Goal: Transaction & Acquisition: Purchase product/service

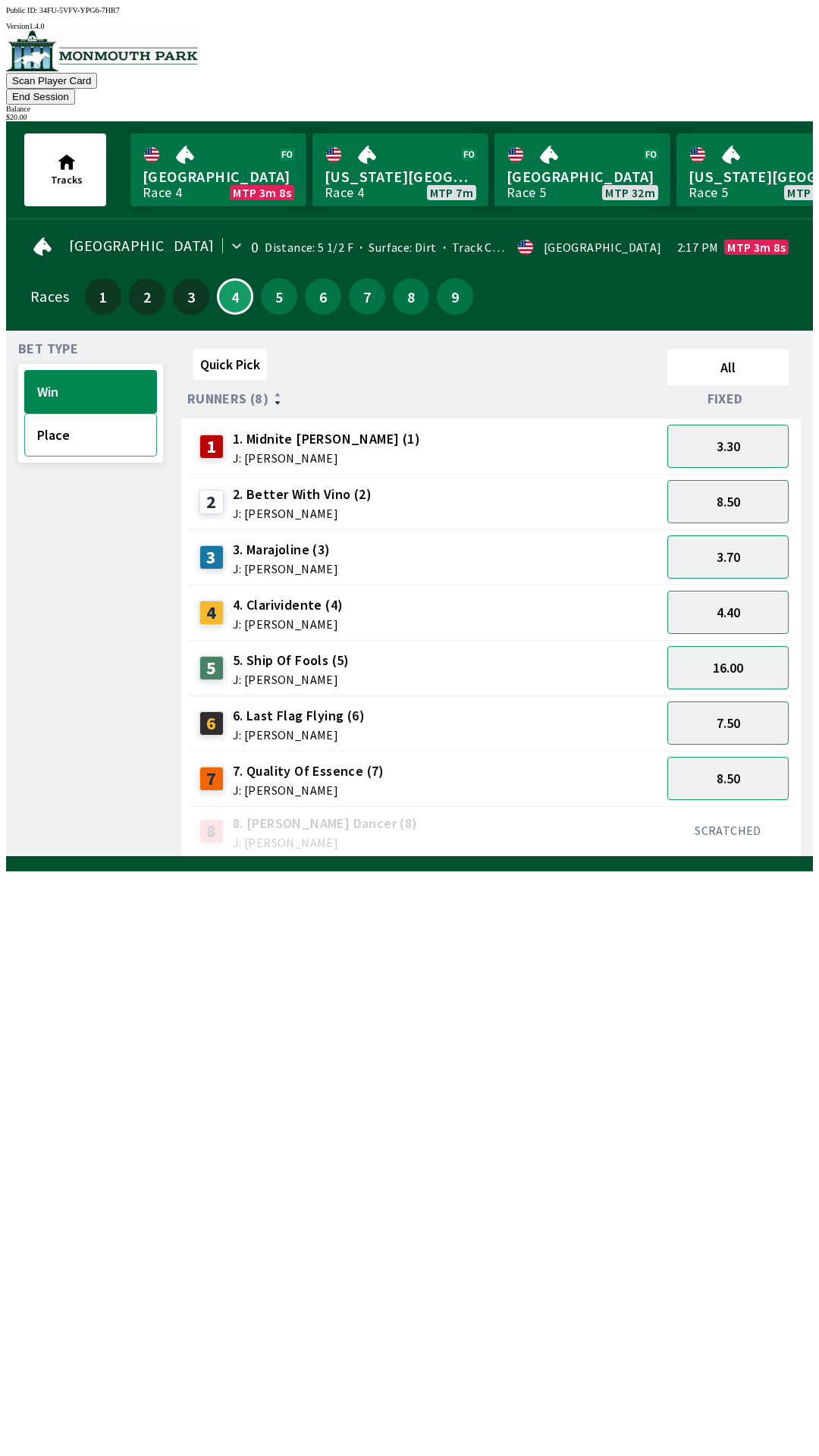
click at [59, 413] on button "Place" at bounding box center [90, 434] width 133 height 43
click at [69, 370] on button "Win" at bounding box center [90, 391] width 133 height 43
click at [67, 422] on button "Place" at bounding box center [90, 434] width 133 height 43
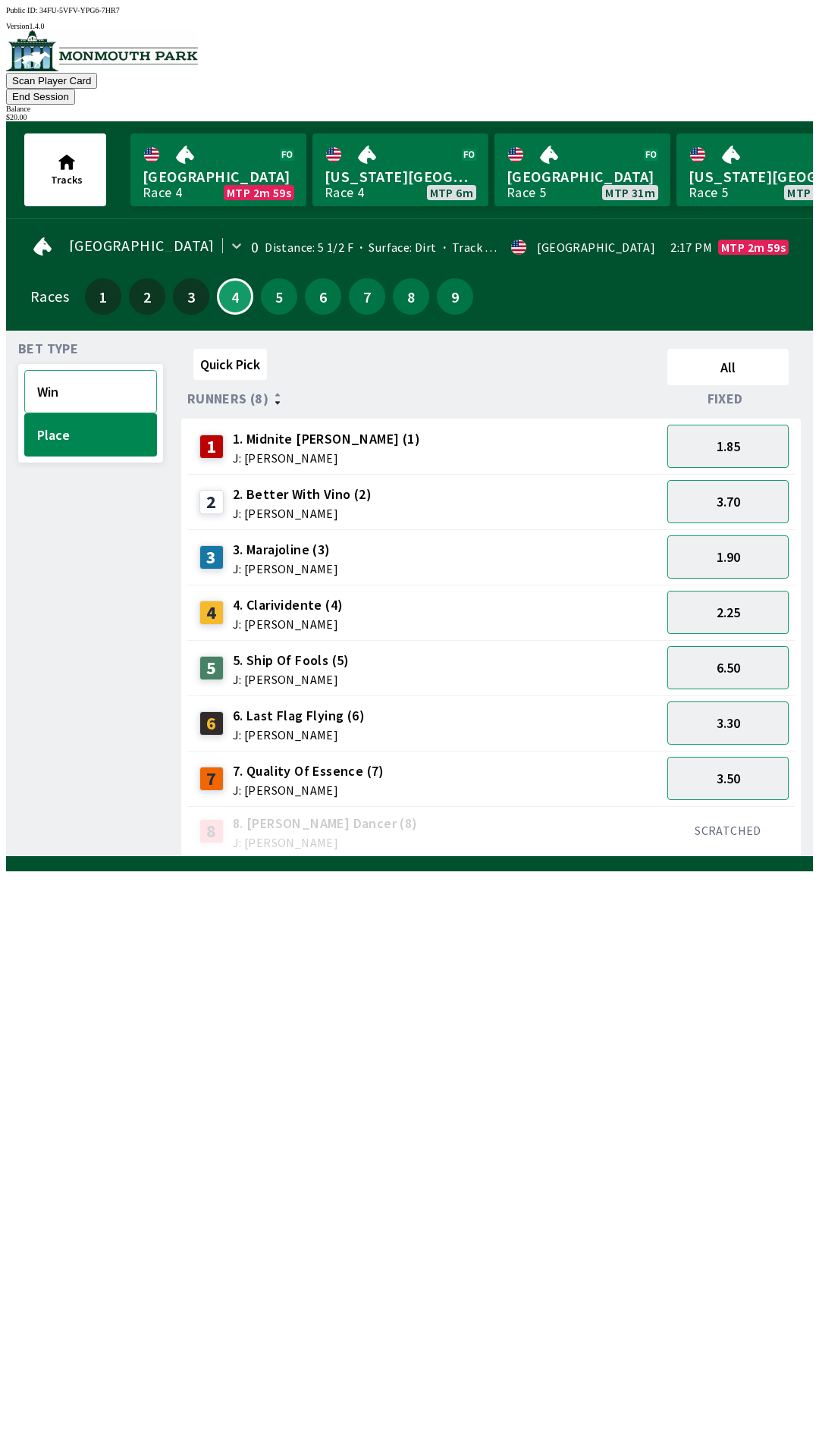
click at [62, 370] on button "Win" at bounding box center [90, 391] width 133 height 43
click at [66, 413] on button "Place" at bounding box center [90, 434] width 133 height 43
click at [75, 370] on button "Win" at bounding box center [90, 391] width 133 height 43
click at [75, 89] on button "End Session" at bounding box center [41, 97] width 69 height 16
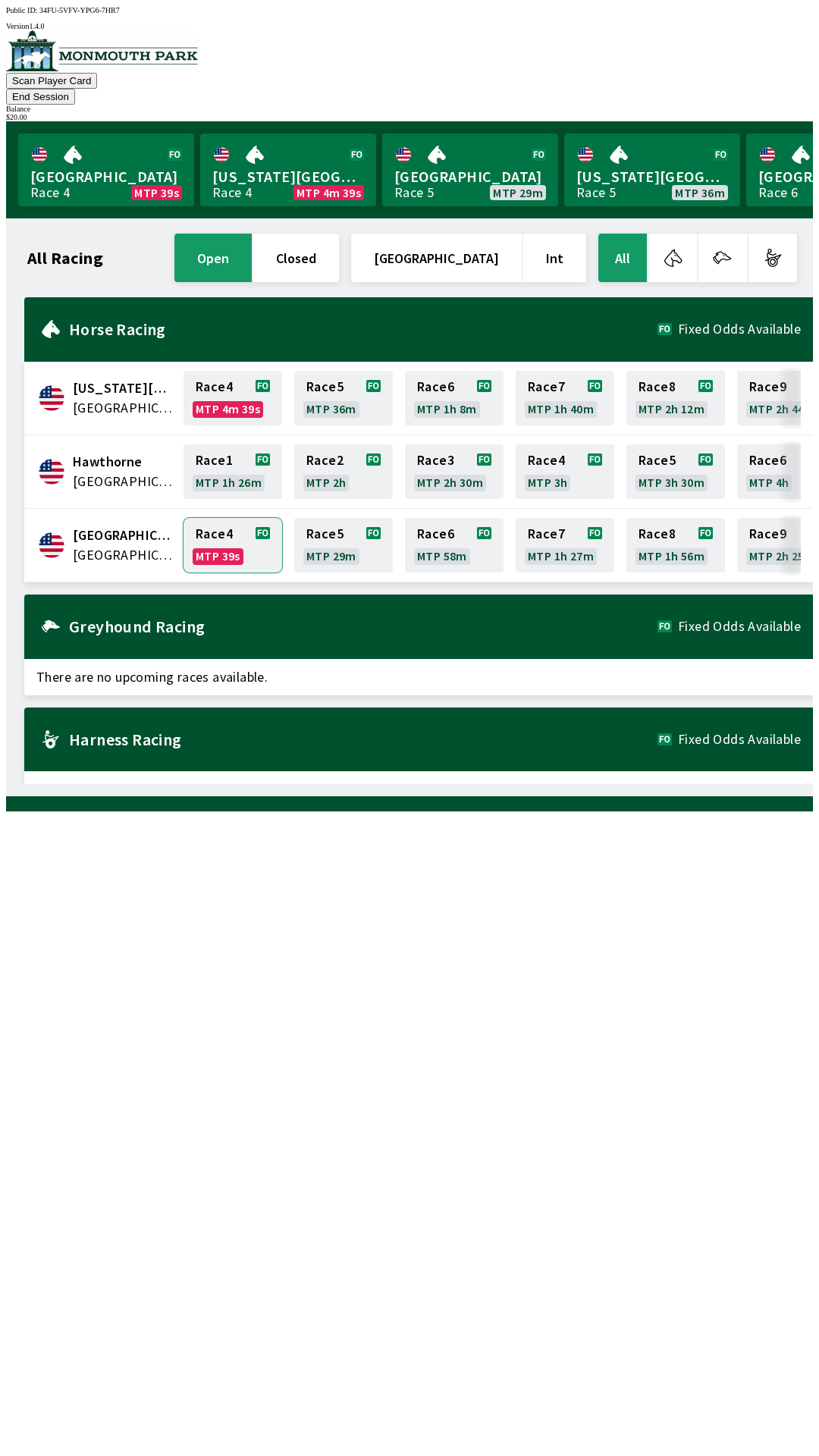
click at [219, 518] on link "Race 4 MTP 39s" at bounding box center [232, 545] width 98 height 55
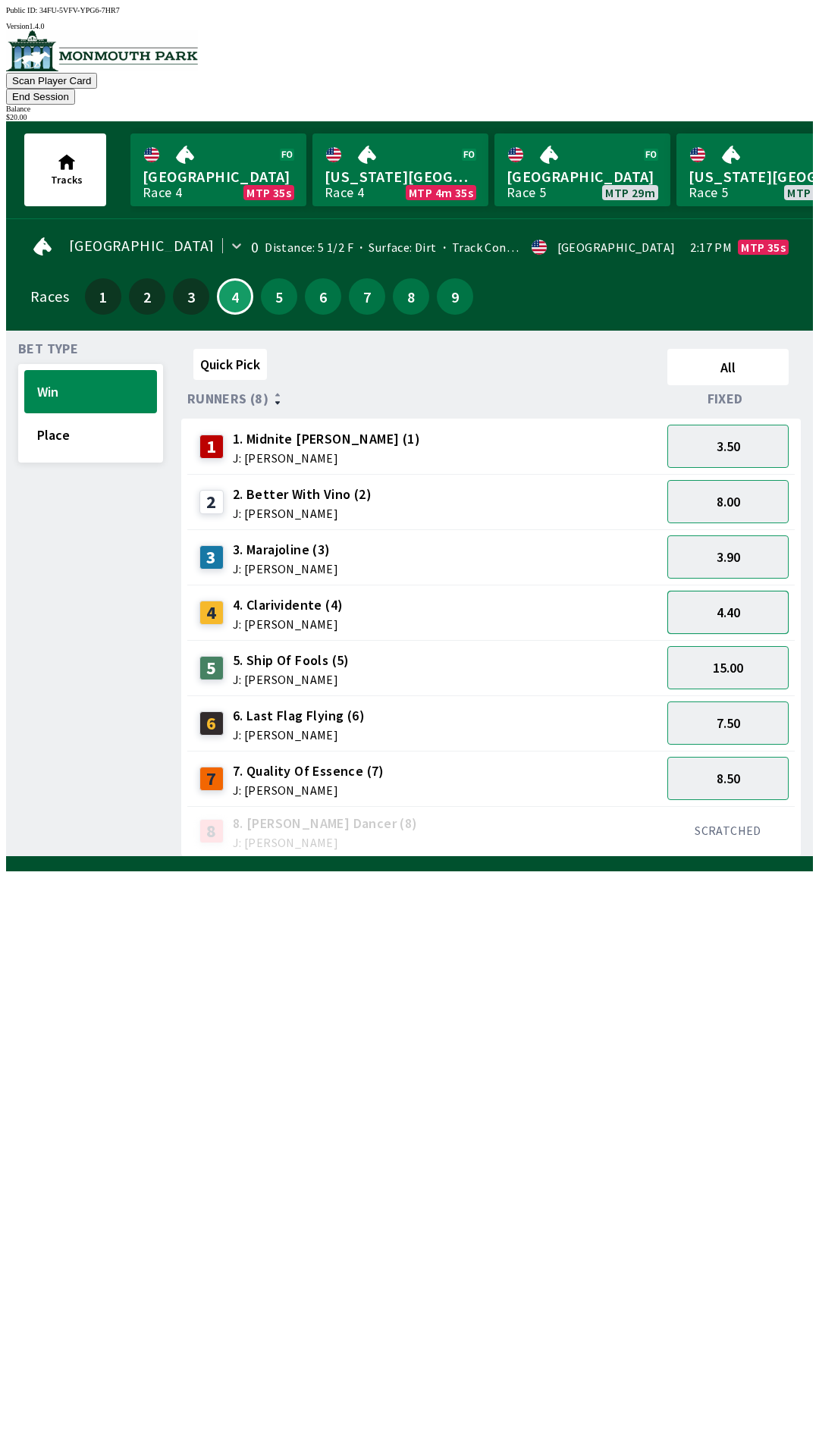
click at [732, 590] on button "4.40" at bounding box center [729, 611] width 122 height 43
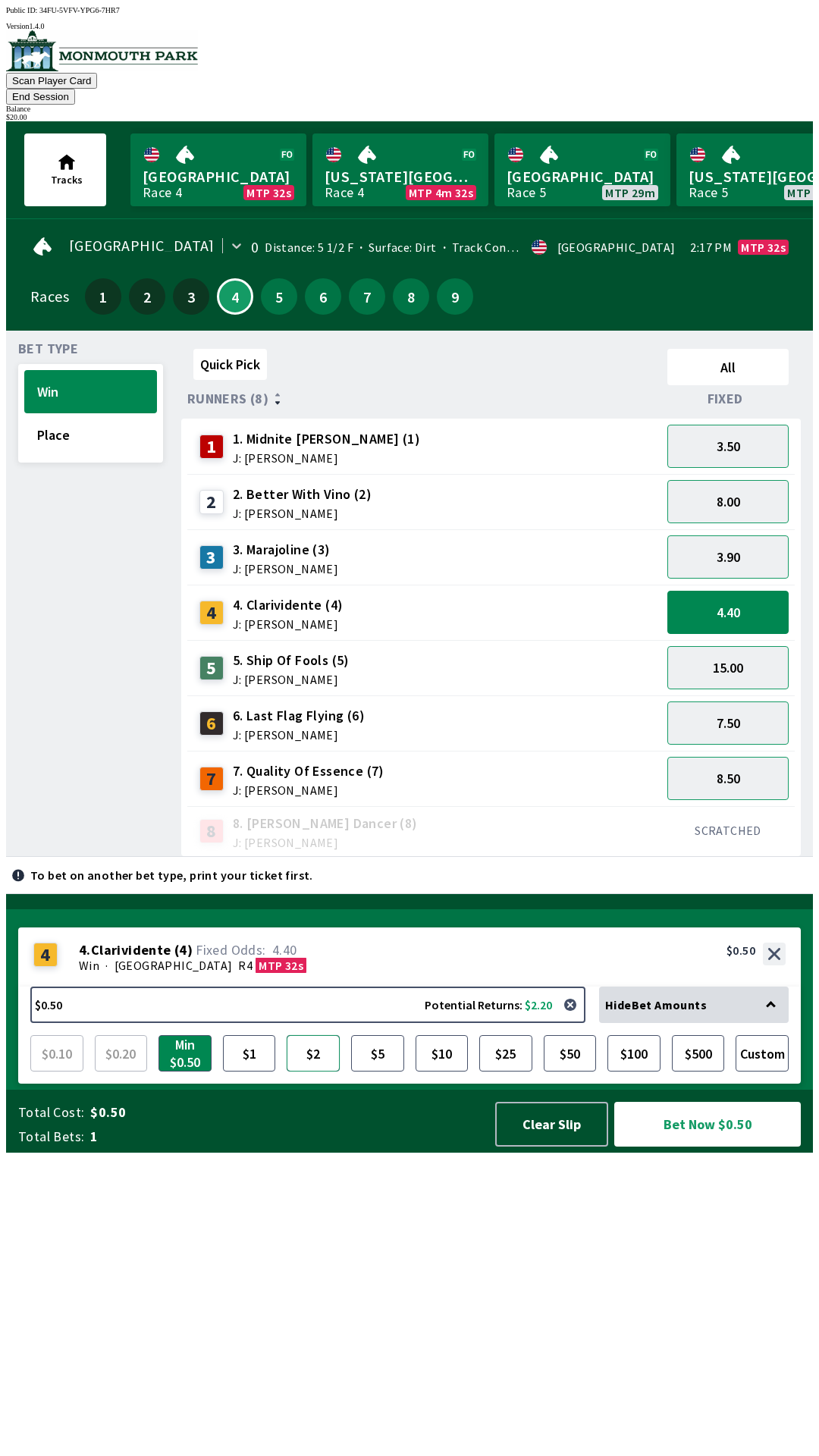
click at [314, 1072] on button "$2" at bounding box center [314, 1053] width 53 height 37
click at [379, 1072] on button "$5" at bounding box center [378, 1053] width 53 height 37
click at [707, 1146] on button "Bet Now $5.00" at bounding box center [707, 1124] width 186 height 44
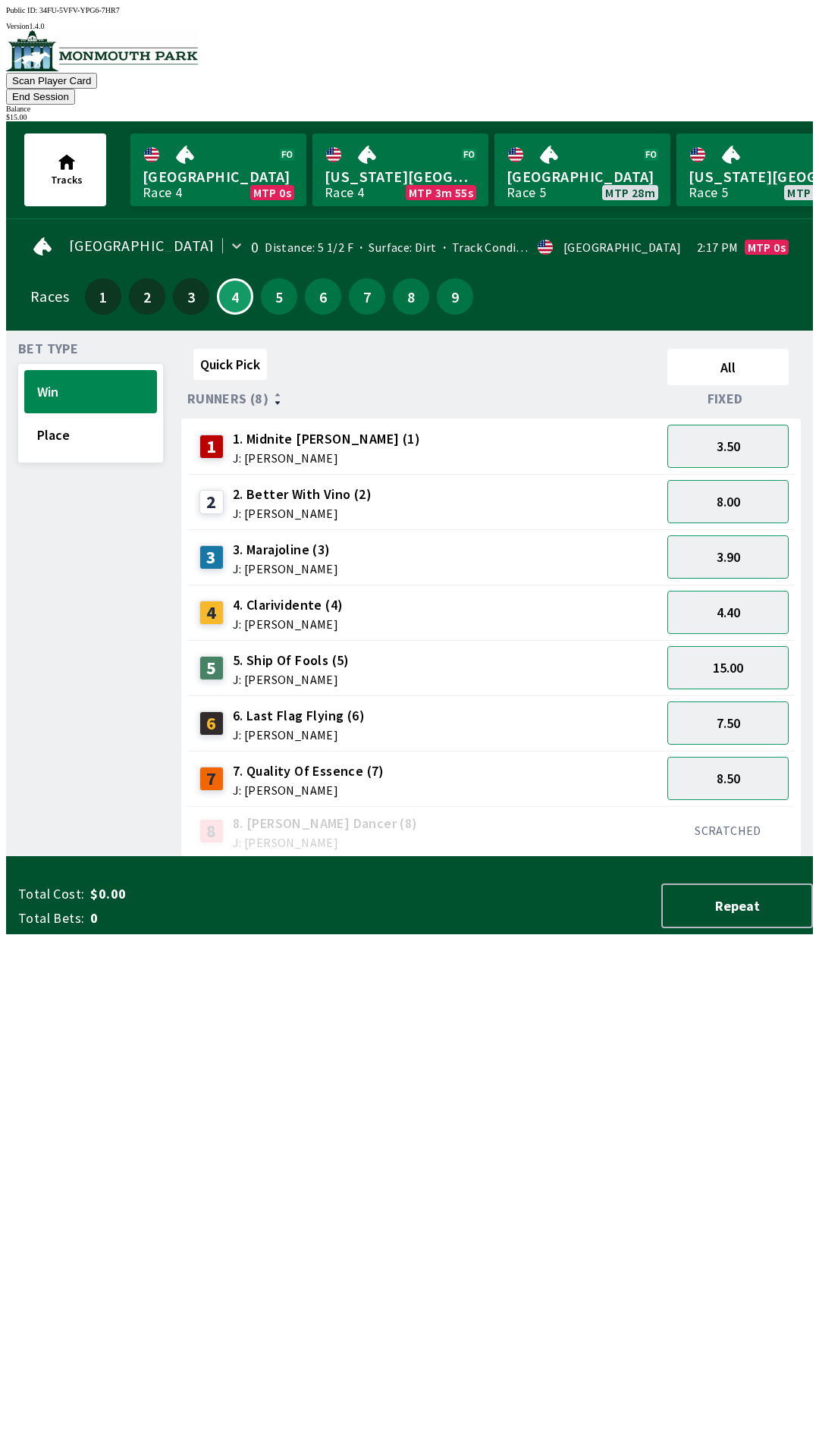
click at [89, 610] on div "Bet Type Win Place" at bounding box center [90, 599] width 145 height 514
click at [66, 413] on button "Place" at bounding box center [90, 434] width 133 height 43
click at [732, 756] on button "4.00" at bounding box center [729, 778] width 122 height 43
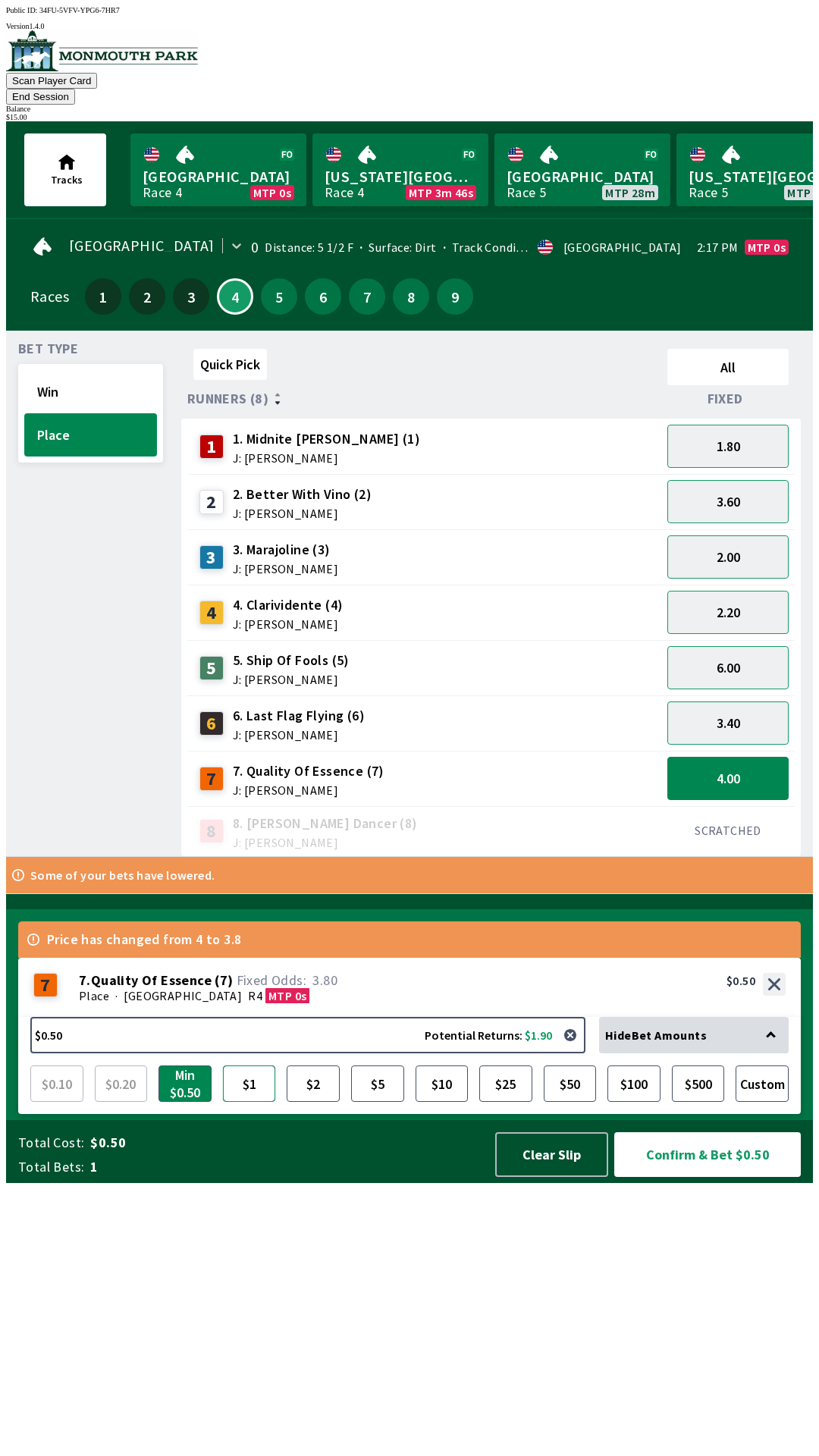
click at [254, 1102] on button "$1" at bounding box center [250, 1083] width 53 height 37
click at [317, 1102] on button "$2" at bounding box center [314, 1083] width 53 height 37
click at [711, 1177] on button "Confirm & Bet $2.00" at bounding box center [707, 1154] width 186 height 44
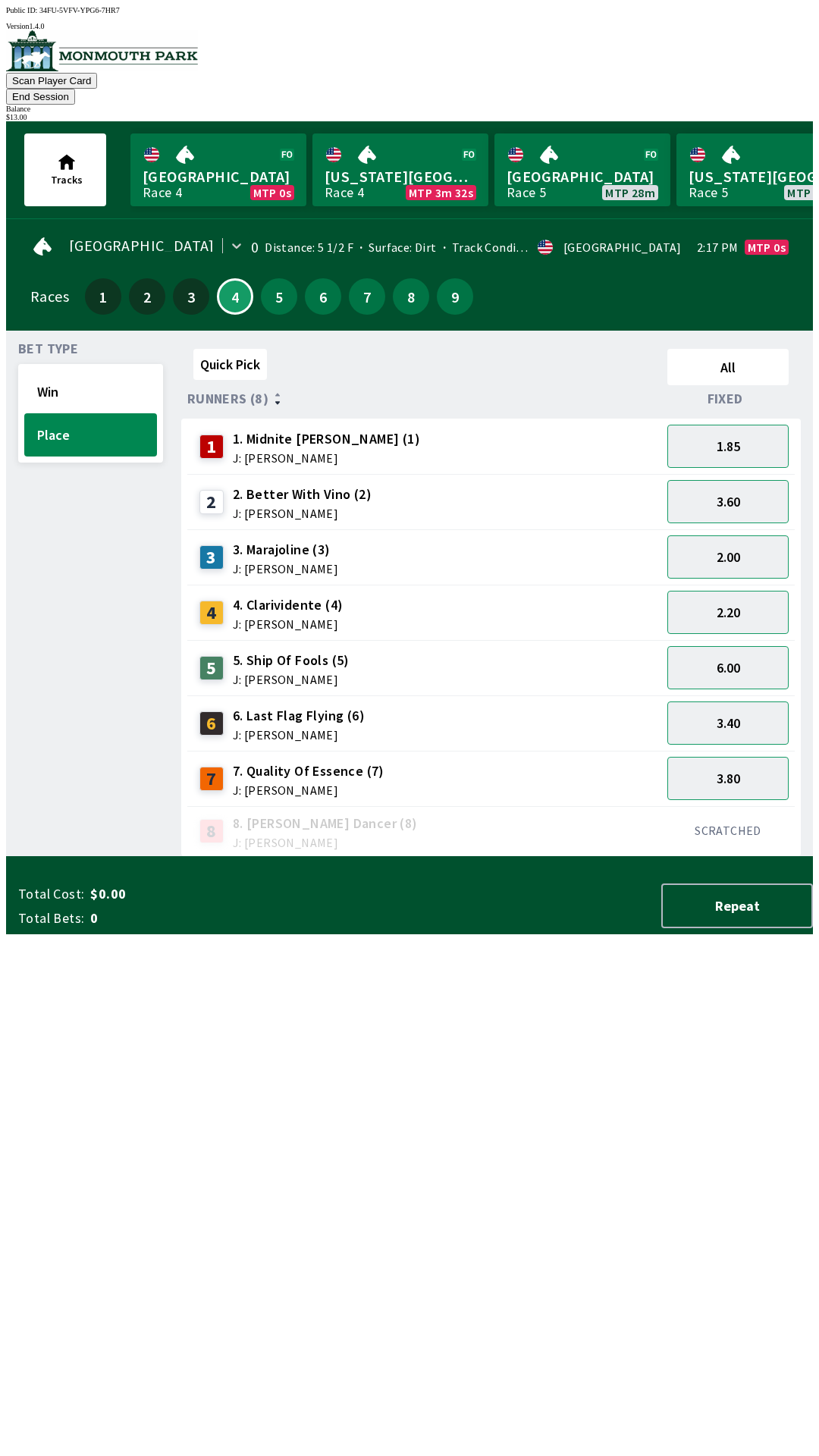
click at [395, 857] on div "Quick Pick All Runners (8) Fixed 1 1. [PERSON_NAME] (1) J: [PERSON_NAME] 1.85 2…" at bounding box center [497, 599] width 632 height 514
click at [75, 89] on button "End Session" at bounding box center [41, 97] width 69 height 16
